Goal: Transaction & Acquisition: Download file/media

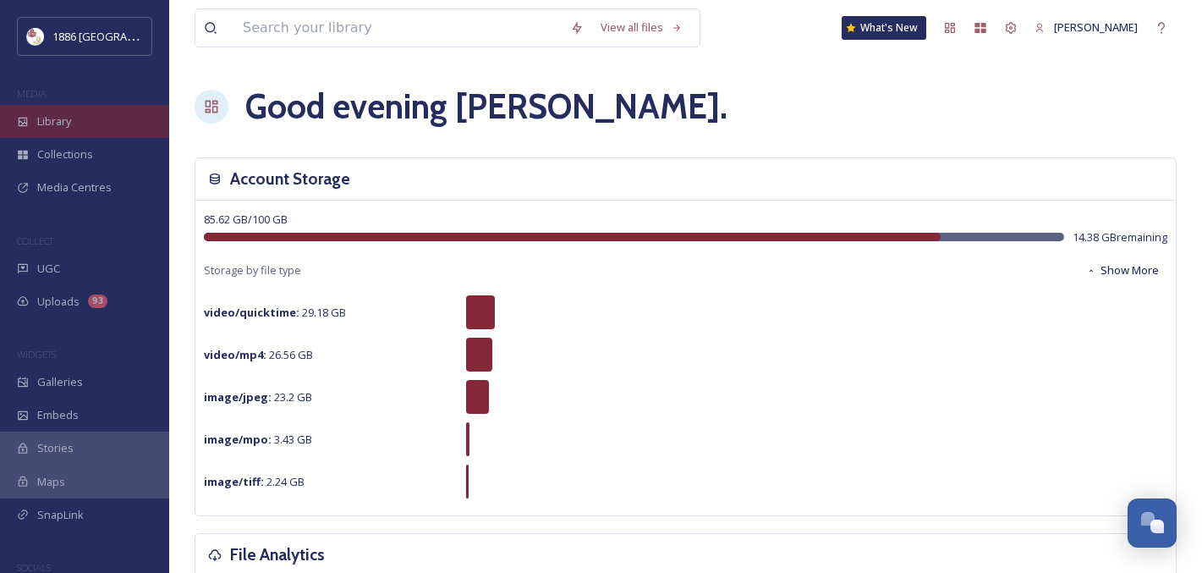
click at [76, 123] on div "Library" at bounding box center [84, 121] width 169 height 33
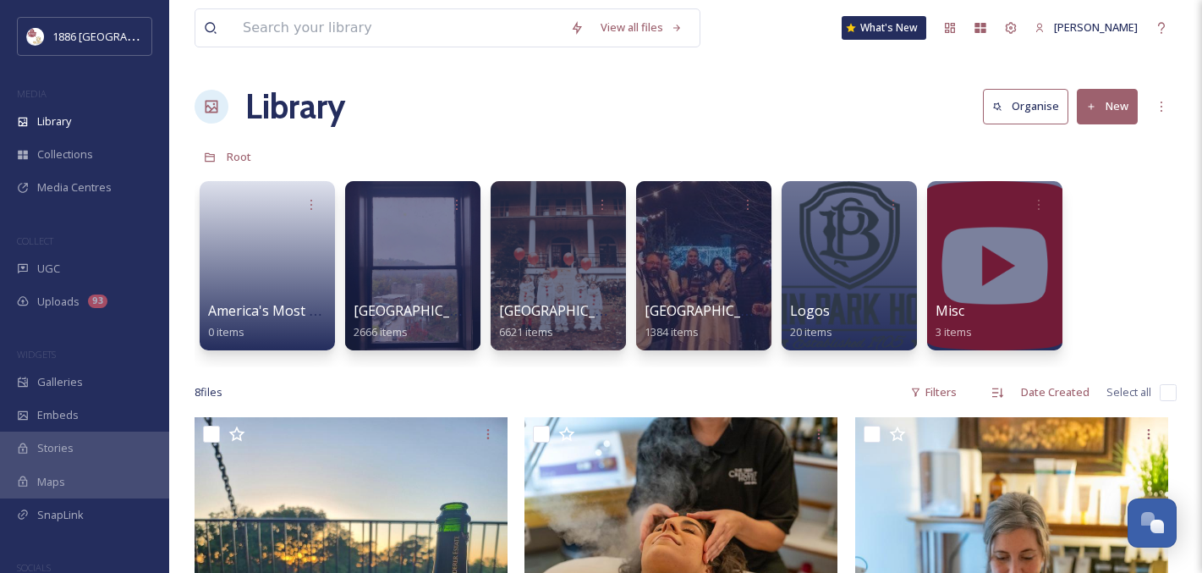
click at [482, 321] on div "America's Most Haunted Hotel 0 items [GEOGRAPHIC_DATA] 2666 items [GEOGRAPHIC_D…" at bounding box center [686, 270] width 982 height 195
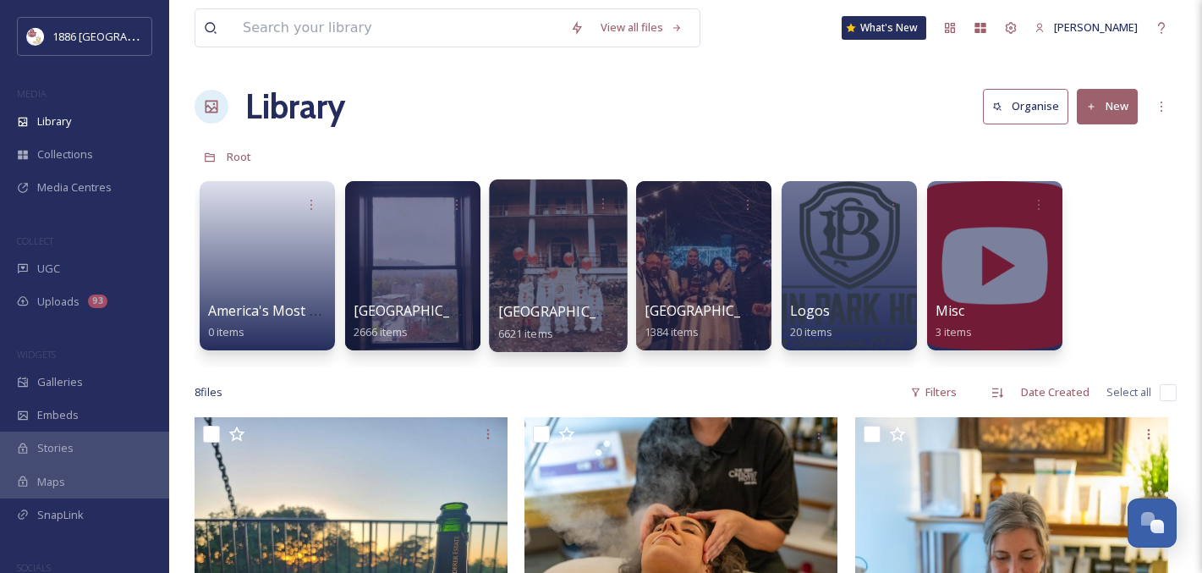
click at [526, 322] on div "[GEOGRAPHIC_DATA] 6621 items" at bounding box center [558, 322] width 121 height 42
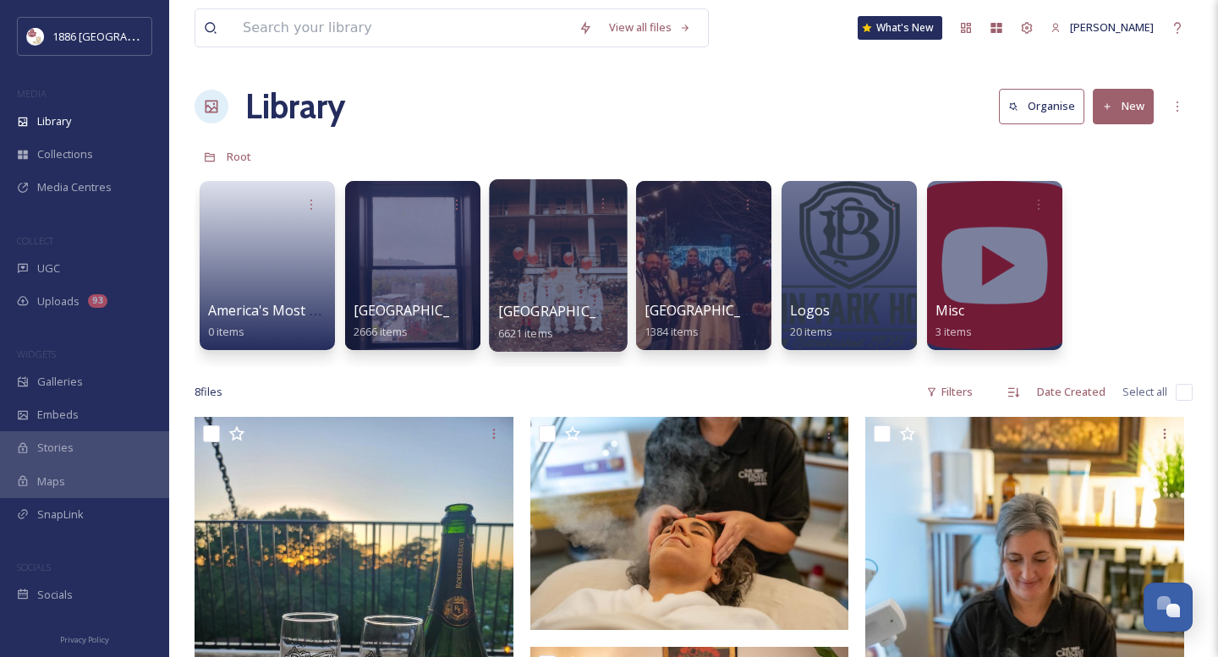
click at [540, 317] on span "[GEOGRAPHIC_DATA]" at bounding box center [567, 311] width 139 height 19
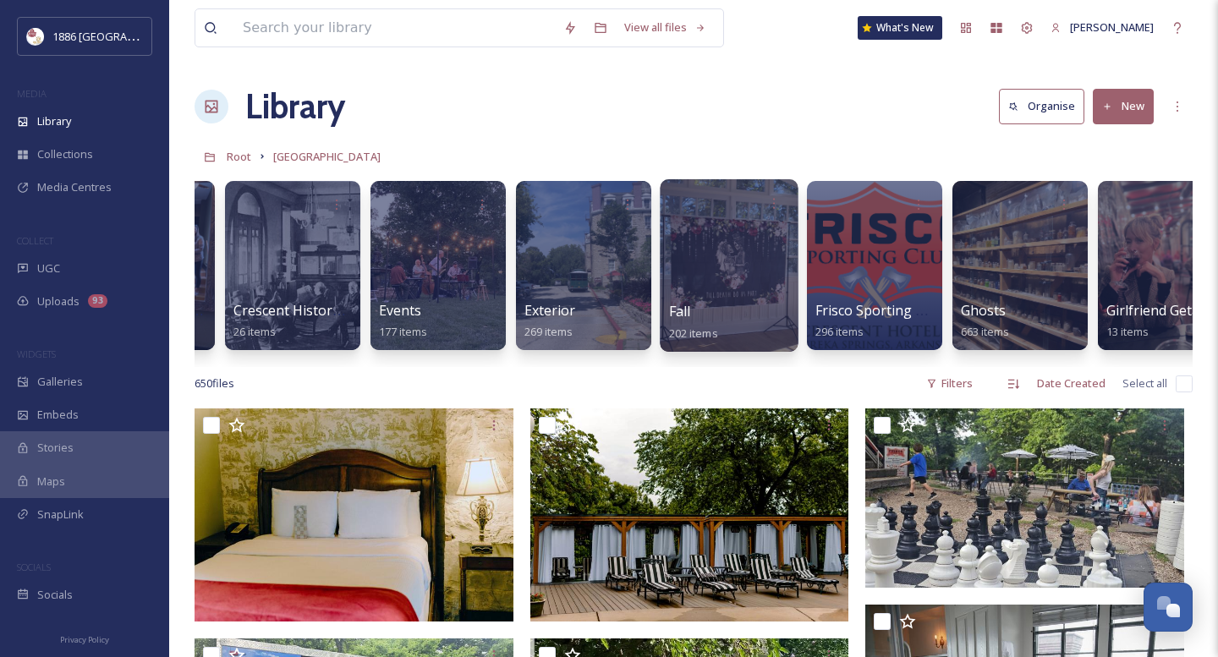
scroll to position [0, 897]
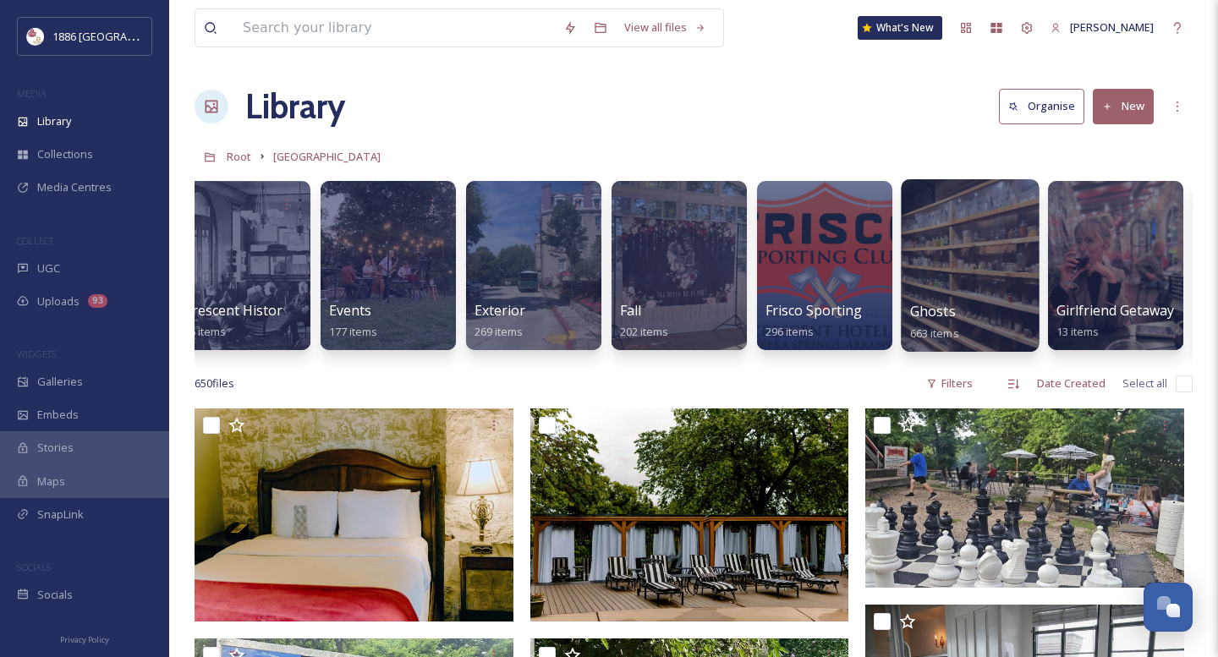
click at [941, 322] on div "Ghosts 663 items" at bounding box center [970, 322] width 121 height 42
click at [941, 321] on div "Ghosts 663 items" at bounding box center [970, 322] width 121 height 42
click at [930, 310] on span "Ghosts" at bounding box center [933, 311] width 46 height 19
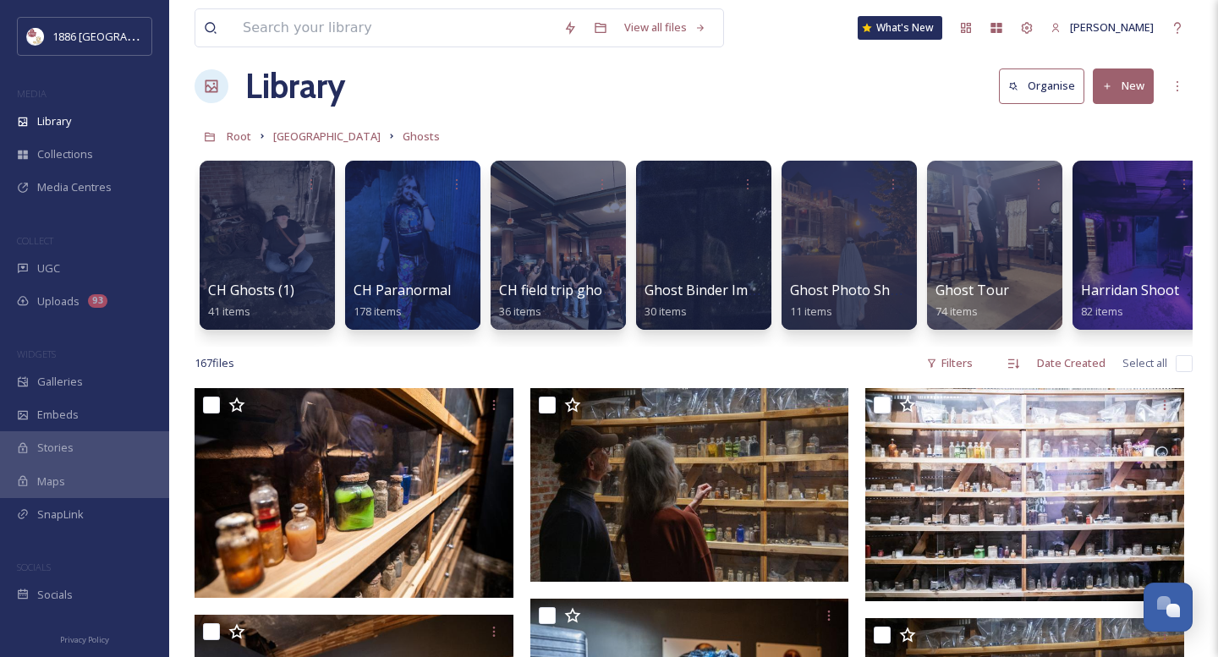
scroll to position [26, 0]
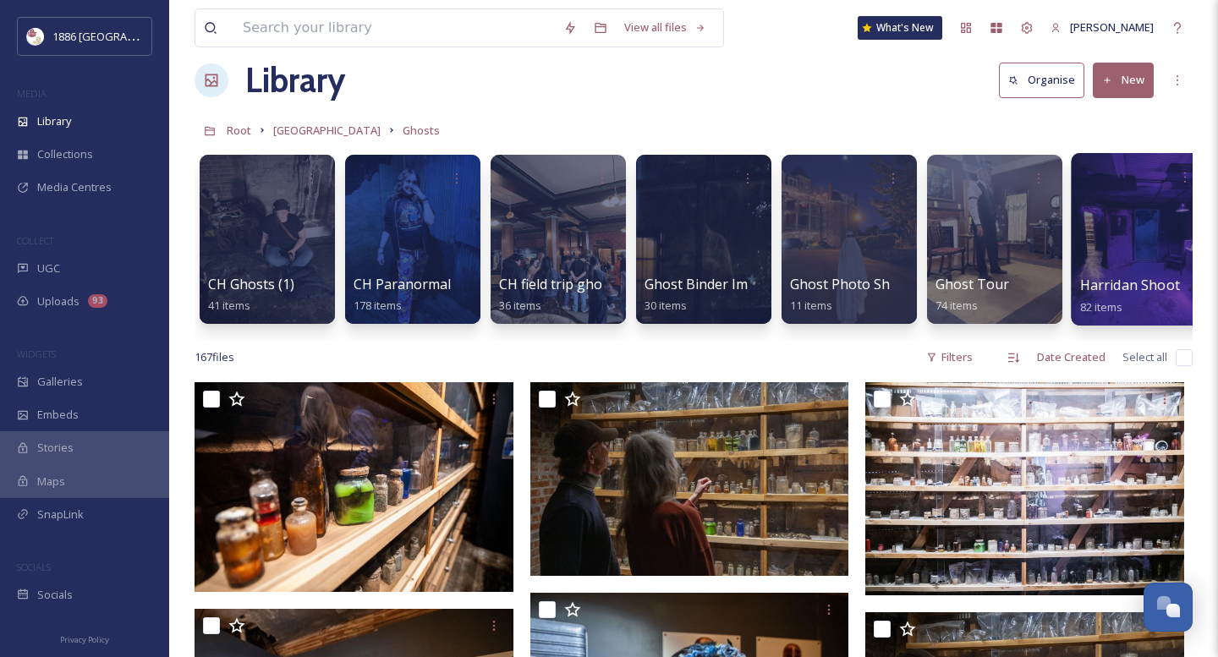
click at [1155, 244] on div at bounding box center [1140, 239] width 138 height 173
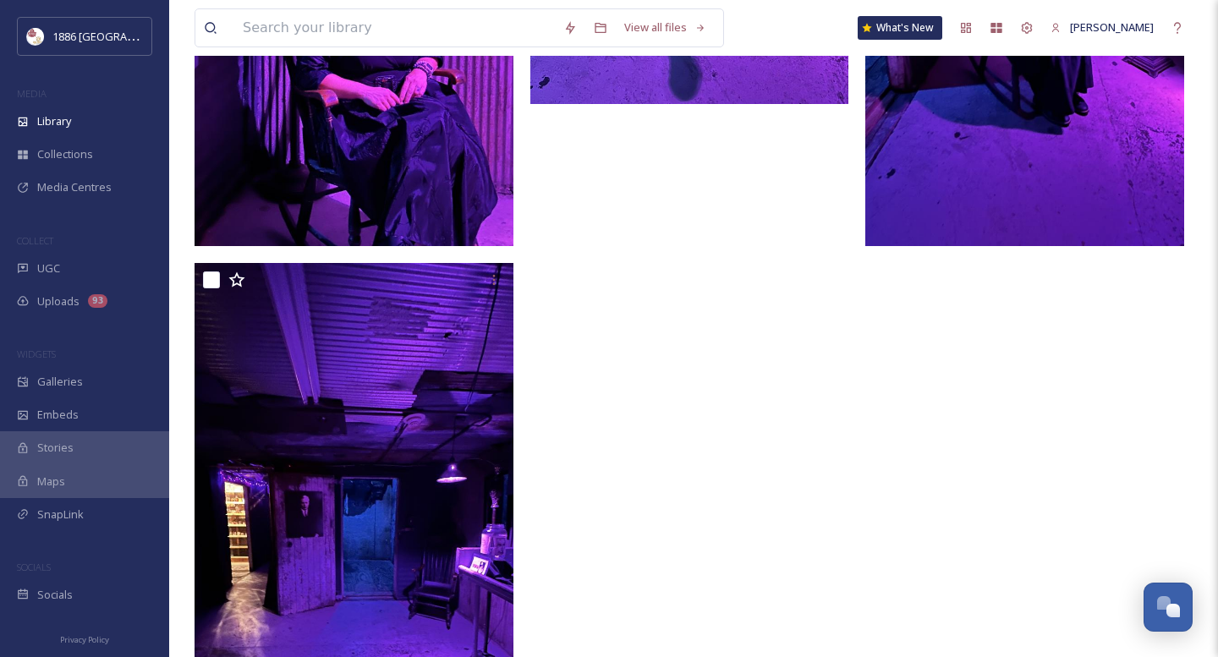
scroll to position [15648, 0]
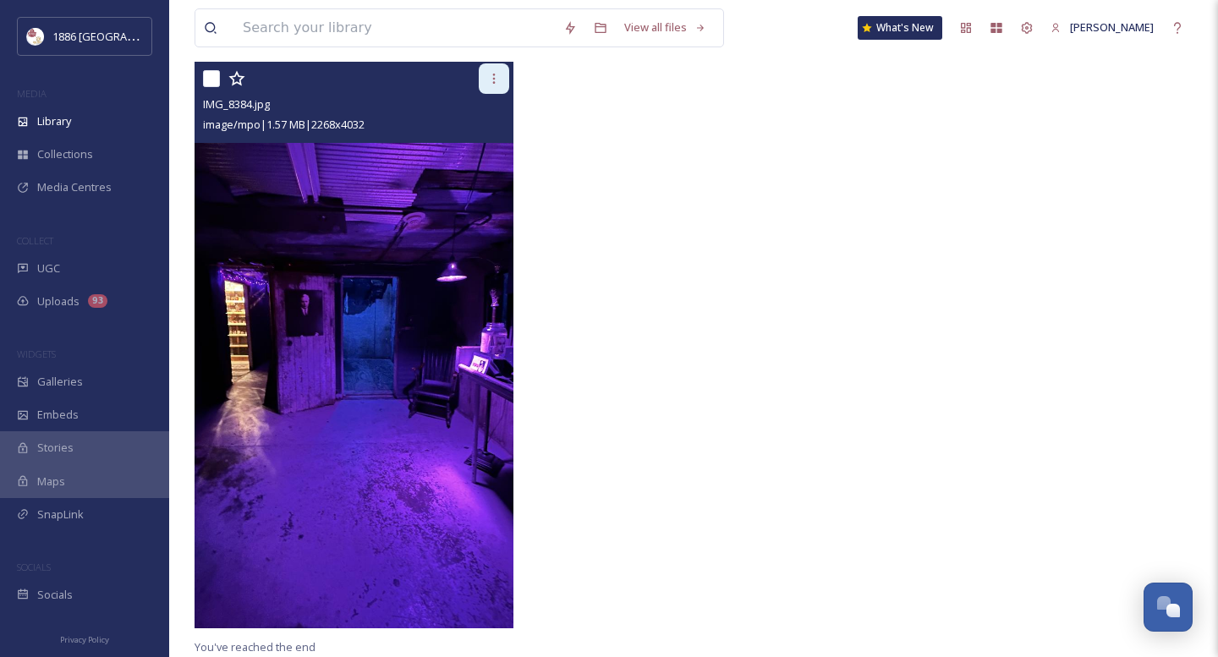
click at [491, 87] on div at bounding box center [494, 78] width 30 height 30
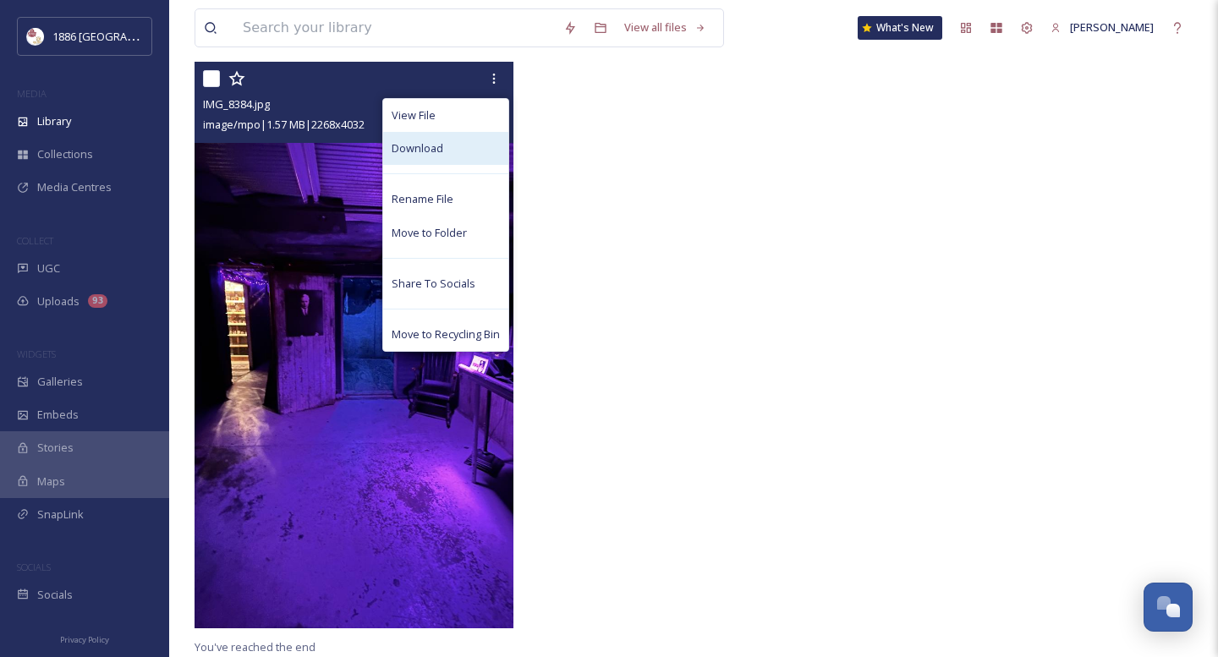
click at [474, 155] on div "Download" at bounding box center [445, 148] width 125 height 33
